Goal: Information Seeking & Learning: Learn about a topic

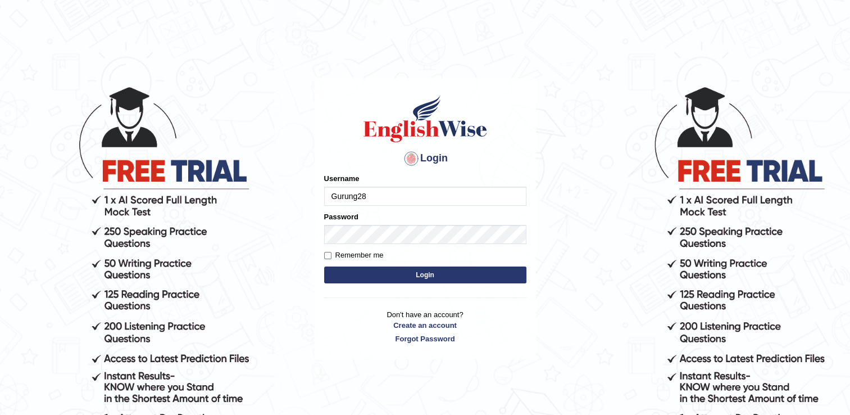
click at [375, 198] on input "Gurung28" at bounding box center [425, 196] width 202 height 19
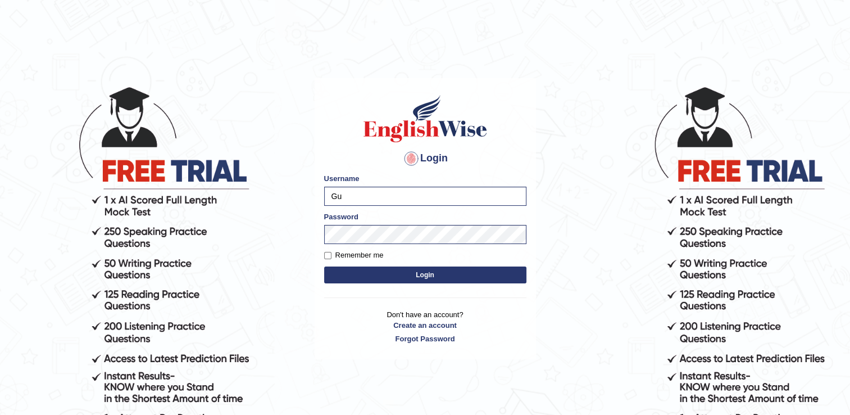
type input "G"
click at [355, 143] on h1 at bounding box center [425, 118] width 202 height 51
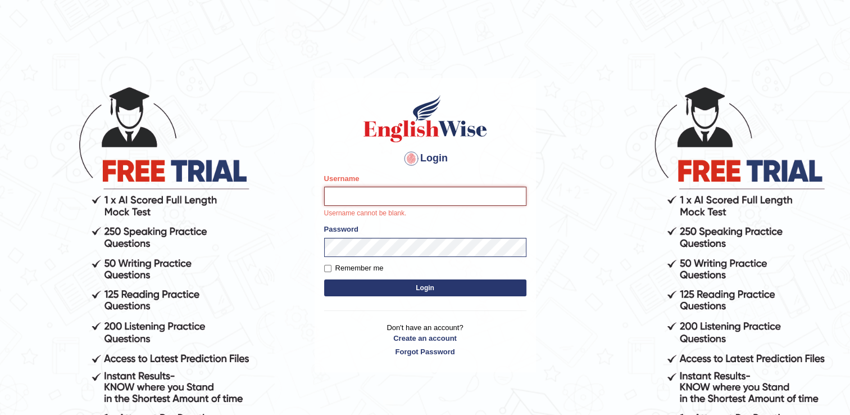
type input "successgrg"
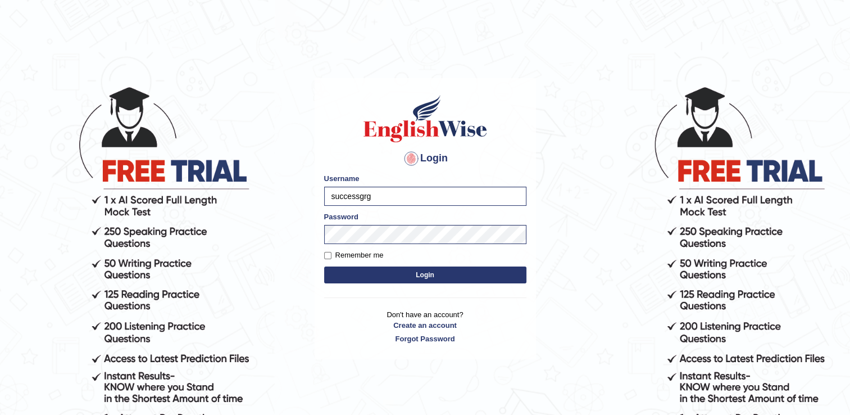
click at [379, 275] on button "Login" at bounding box center [425, 274] width 202 height 17
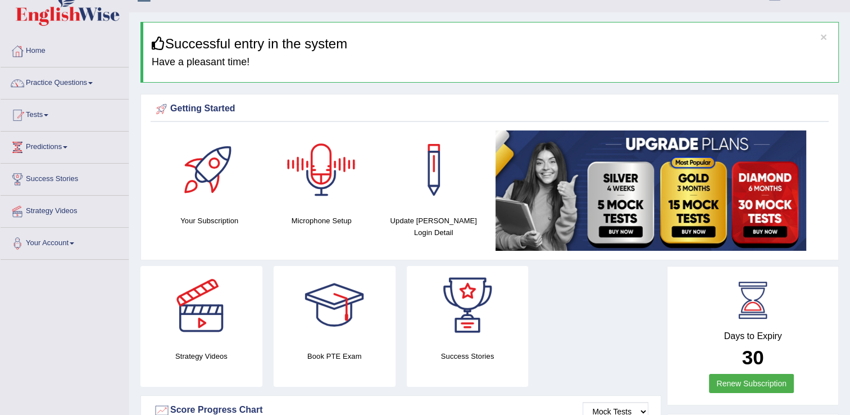
scroll to position [22, 0]
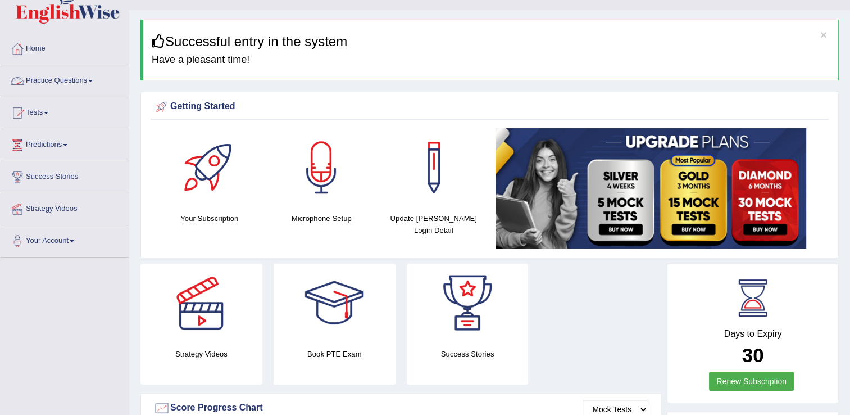
click at [74, 80] on link "Practice Questions" at bounding box center [65, 79] width 128 height 28
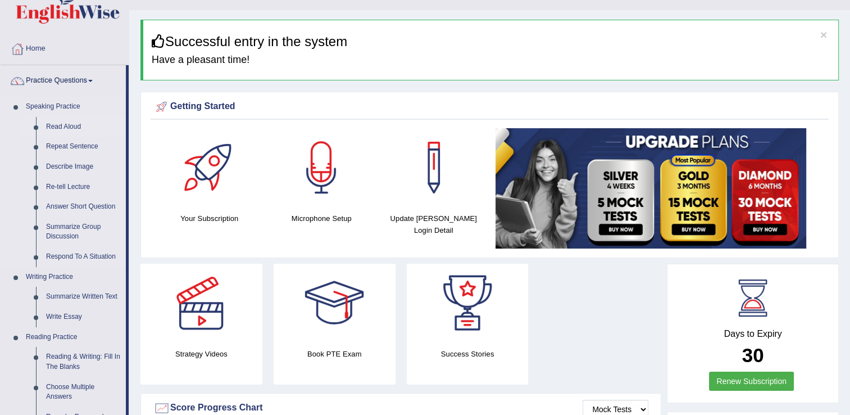
click at [61, 125] on link "Read Aloud" at bounding box center [83, 127] width 85 height 20
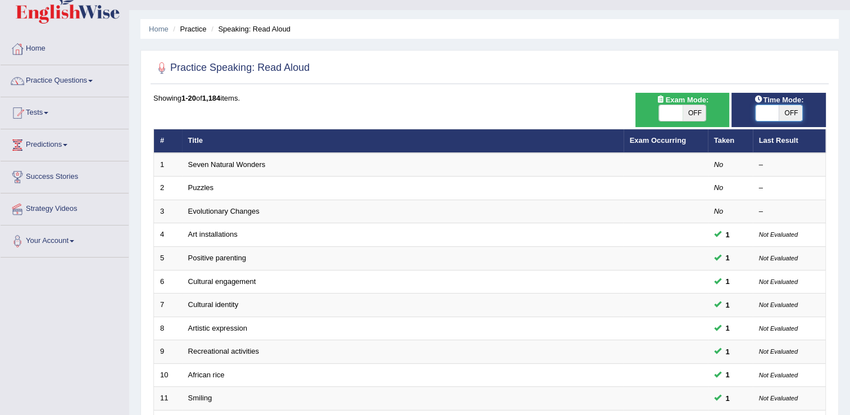
click at [760, 116] on span at bounding box center [768, 113] width 24 height 16
checkbox input "true"
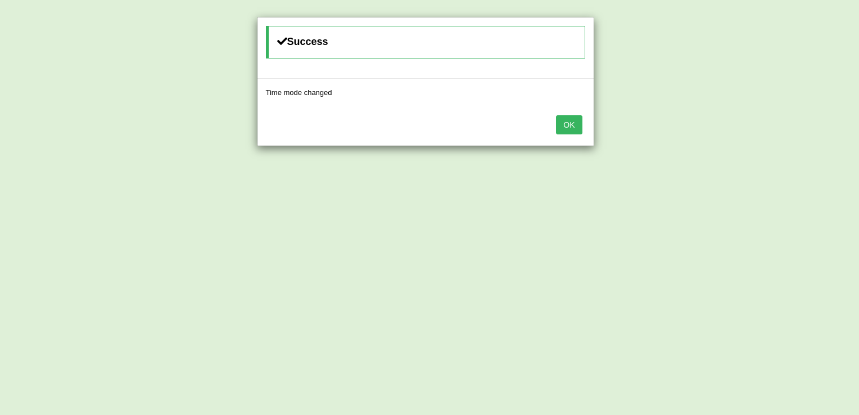
click at [574, 129] on button "OK" at bounding box center [569, 124] width 26 height 19
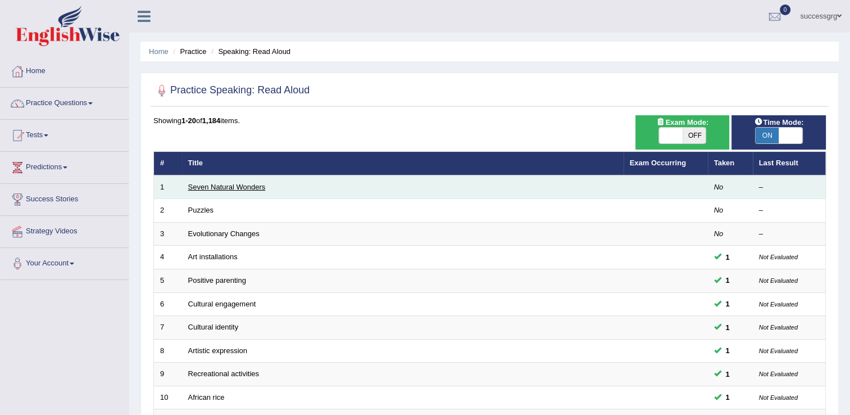
drag, startPoint x: 238, startPoint y: 181, endPoint x: 238, endPoint y: 188, distance: 6.7
click at [238, 188] on td "Seven Natural Wonders" at bounding box center [403, 187] width 442 height 24
click at [238, 188] on link "Seven Natural Wonders" at bounding box center [227, 187] width 78 height 8
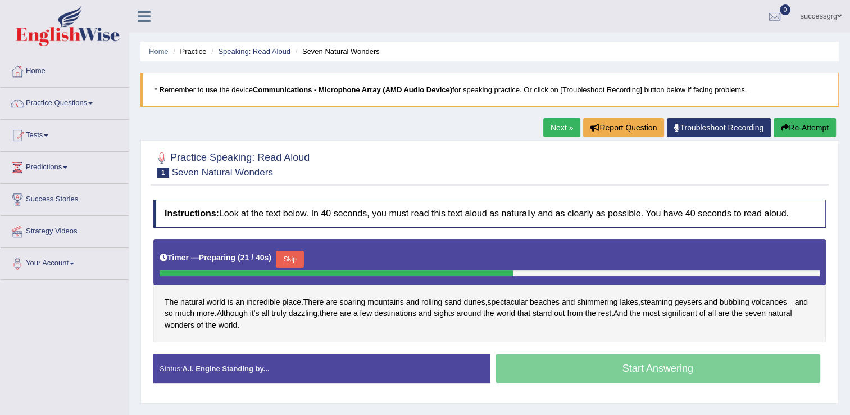
click at [293, 257] on button "Skip" at bounding box center [290, 259] width 28 height 17
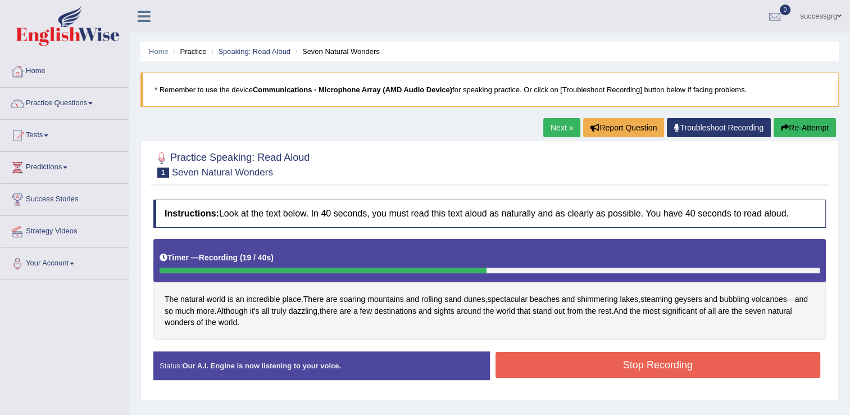
click at [548, 354] on button "Stop Recording" at bounding box center [658, 365] width 325 height 26
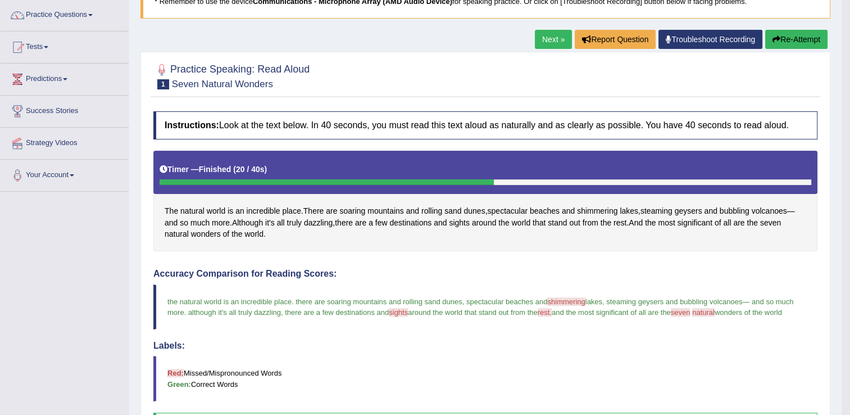
scroll to position [67, 0]
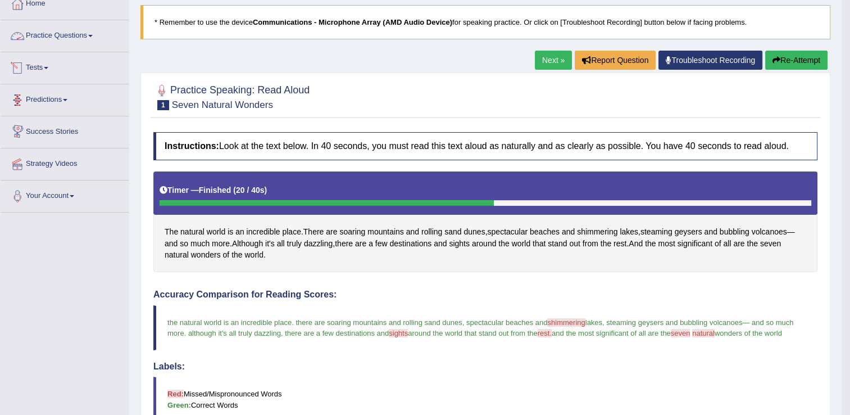
click at [62, 31] on link "Practice Questions" at bounding box center [65, 34] width 128 height 28
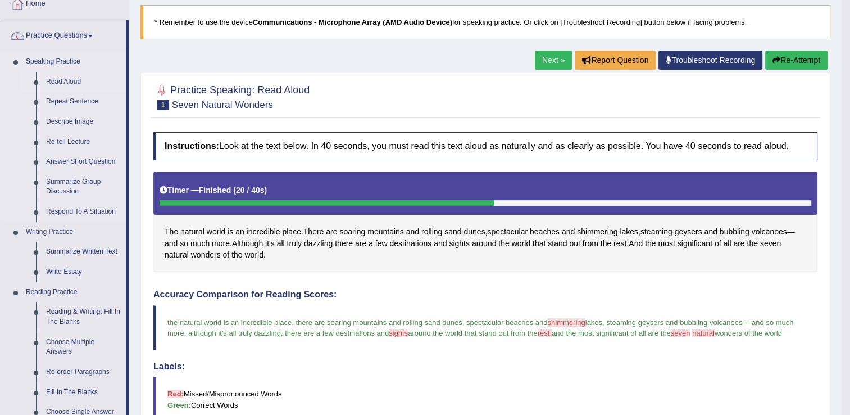
click at [47, 83] on link "Read Aloud" at bounding box center [83, 82] width 85 height 20
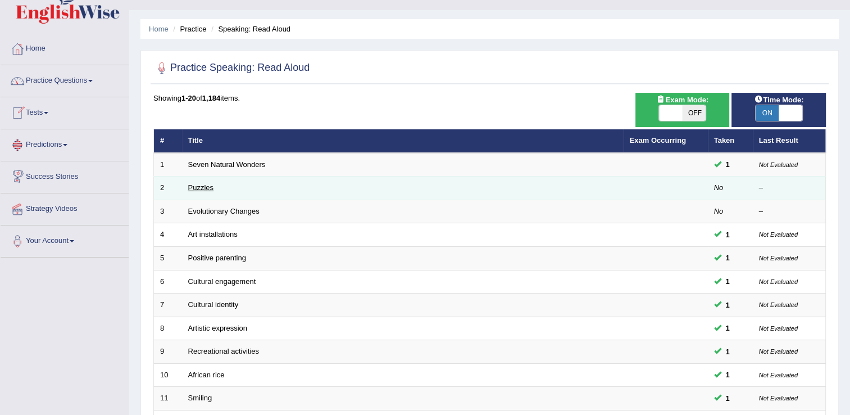
click at [191, 184] on link "Puzzles" at bounding box center [201, 187] width 26 height 8
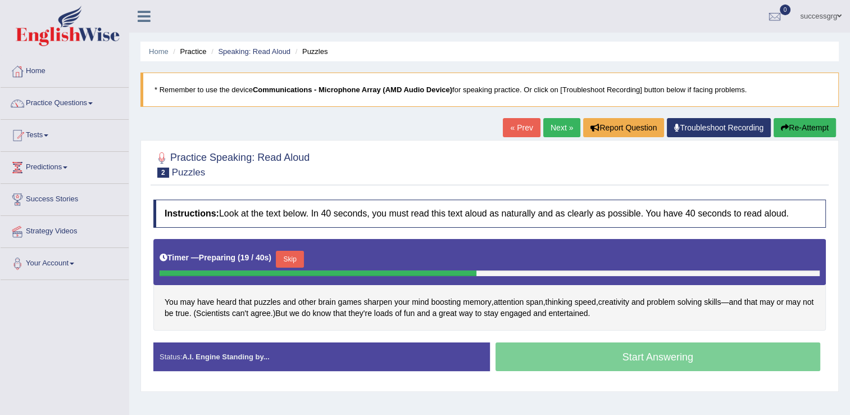
click at [288, 252] on button "Skip" at bounding box center [290, 259] width 28 height 17
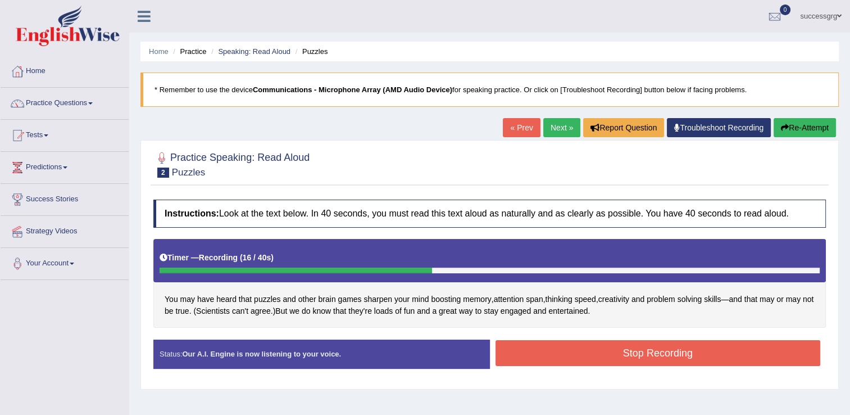
click at [539, 355] on button "Stop Recording" at bounding box center [658, 353] width 325 height 26
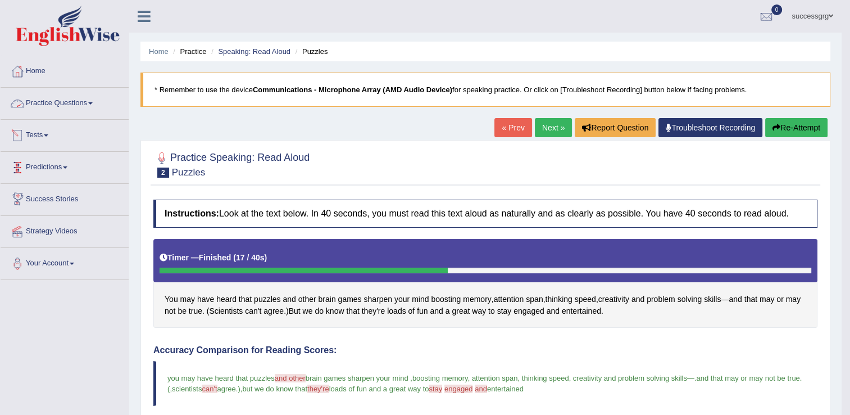
click at [35, 110] on link "Practice Questions" at bounding box center [65, 102] width 128 height 28
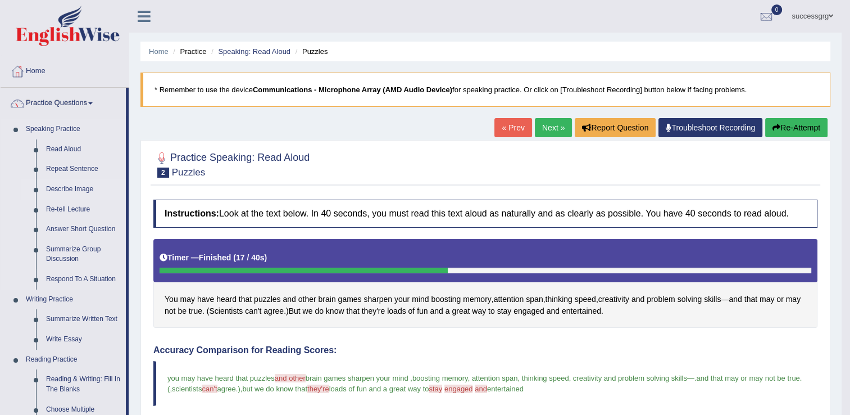
click at [54, 188] on link "Describe Image" at bounding box center [83, 189] width 85 height 20
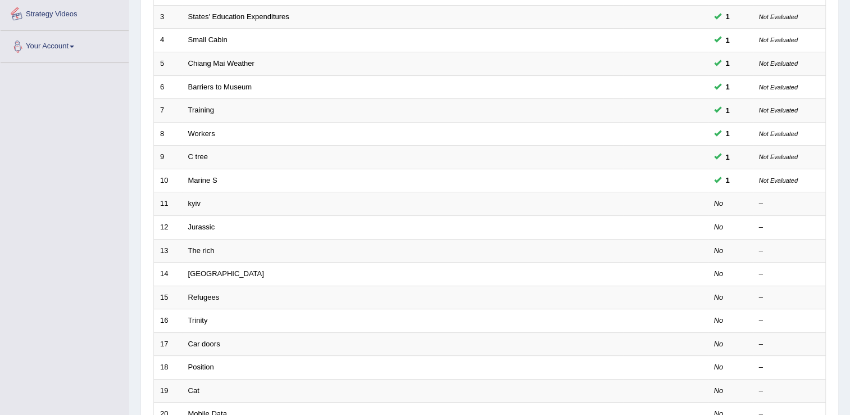
scroll to position [225, 0]
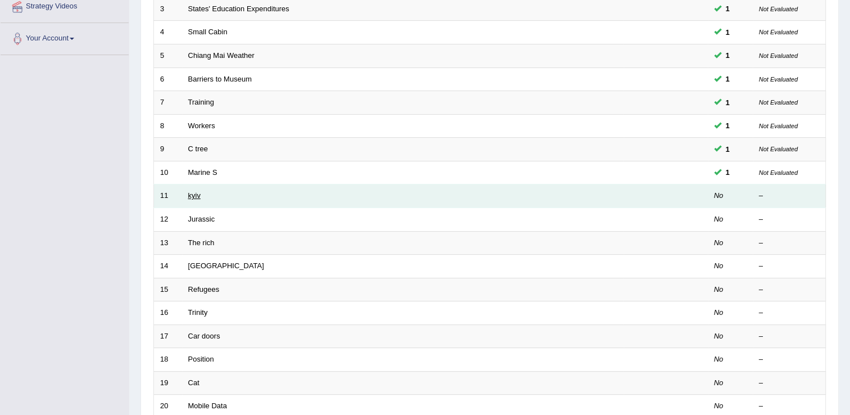
click at [191, 194] on link "kyiv" at bounding box center [194, 195] width 12 height 8
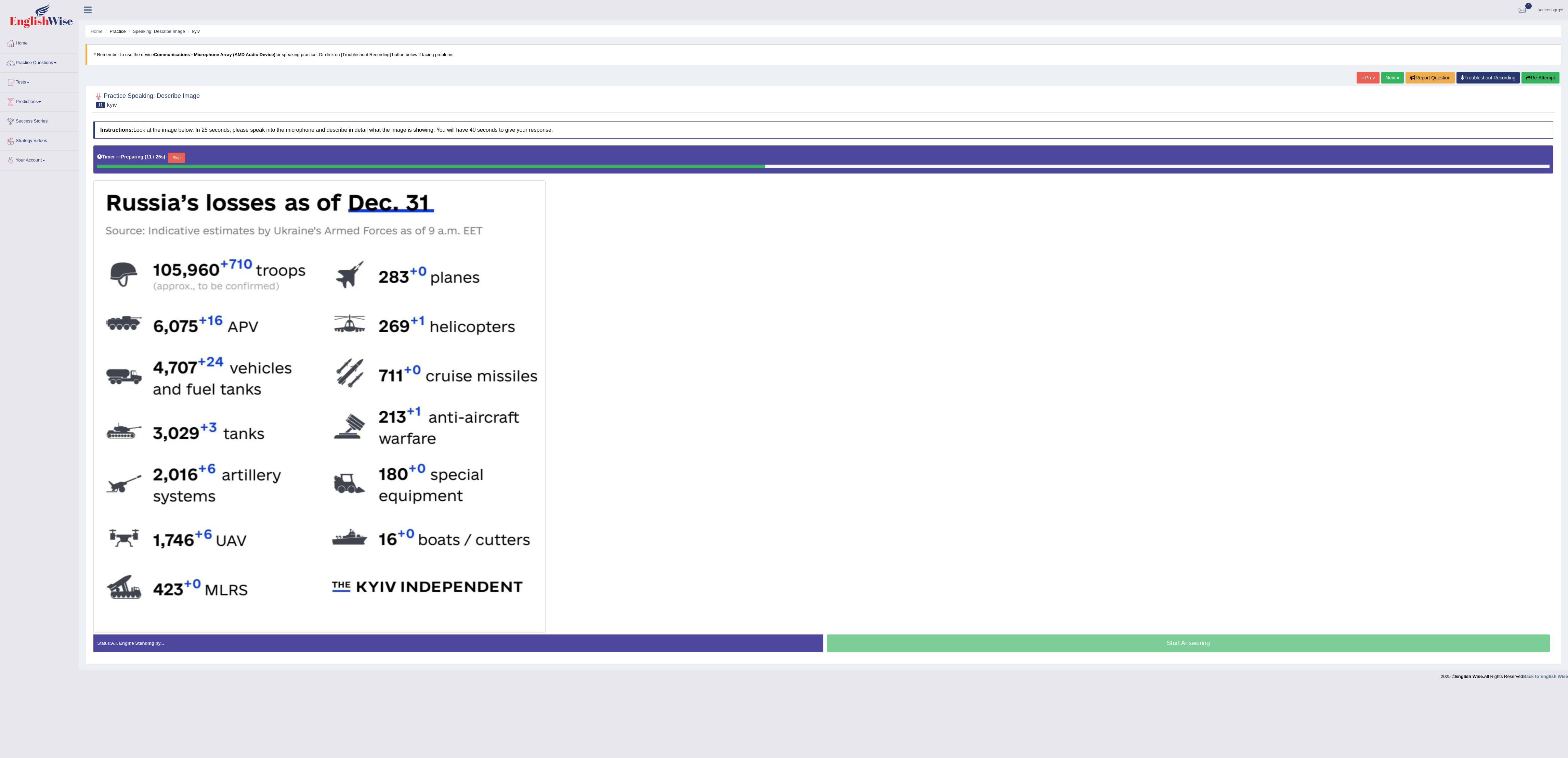
drag, startPoint x: 488, startPoint y: 0, endPoint x: 867, endPoint y: 261, distance: 460.2
click at [517, 252] on div at bounding box center [823, 390] width 1460 height 488
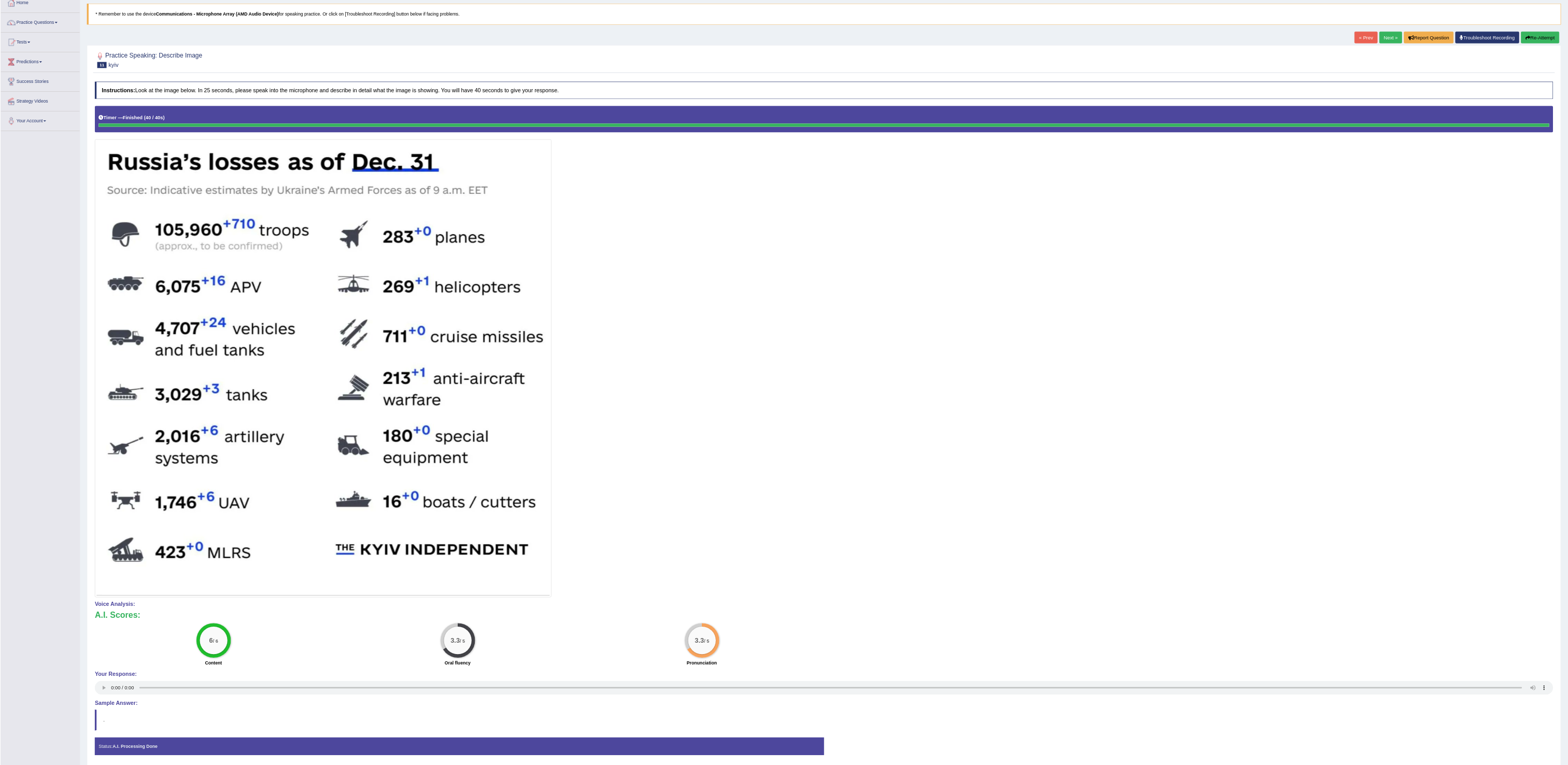
scroll to position [62, 0]
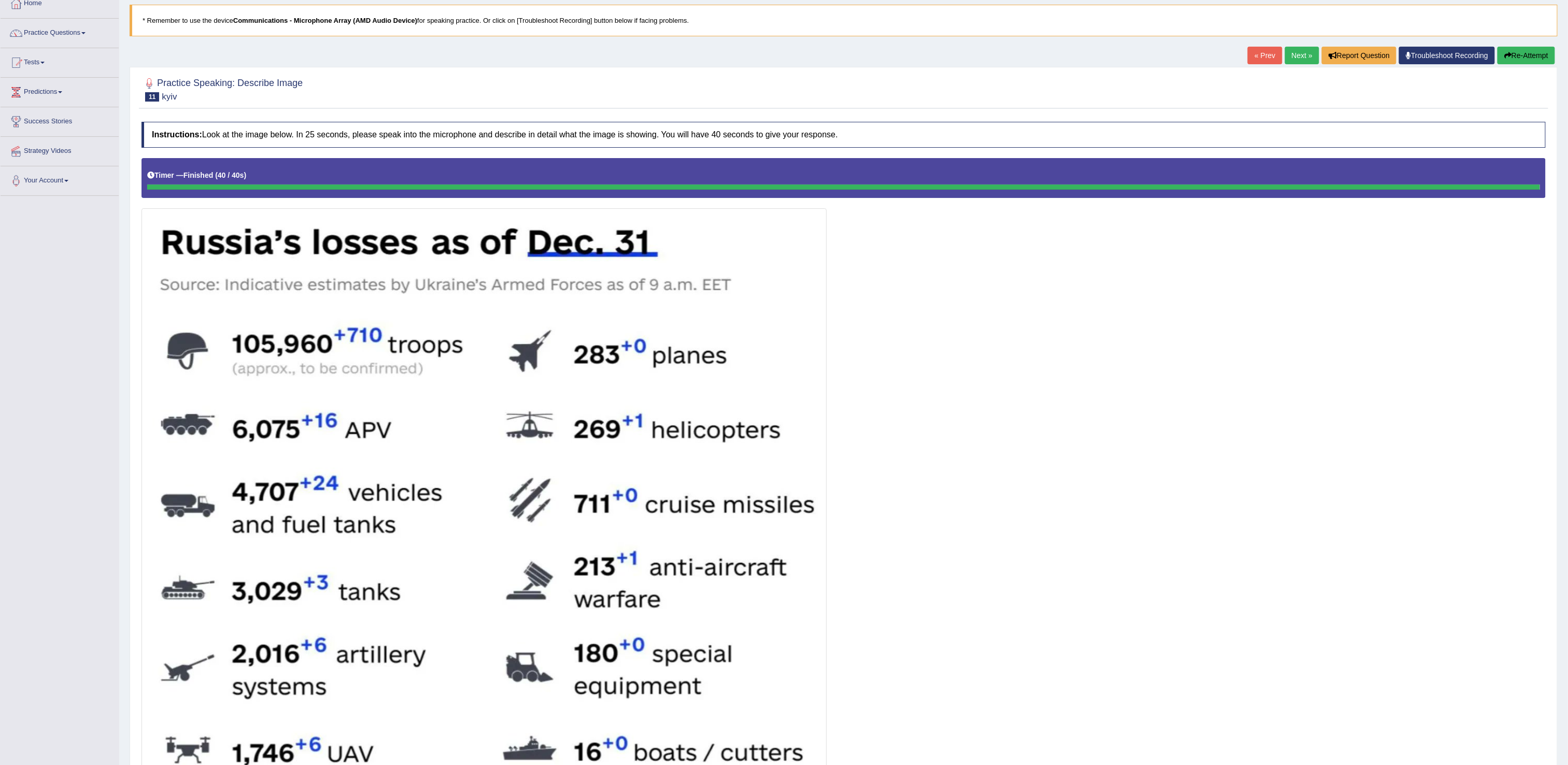
drag, startPoint x: 2281, startPoint y: 3, endPoint x: 995, endPoint y: 437, distance: 1357.3
click at [784, 382] on div at bounding box center [843, 527] width 1404 height 738
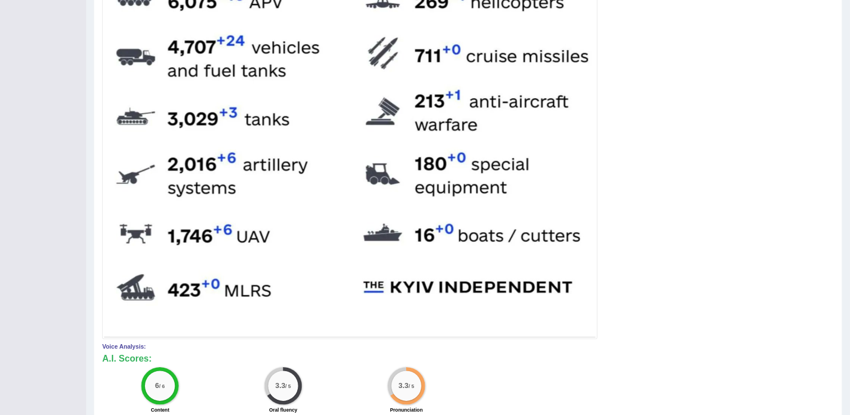
scroll to position [530, 0]
